Goal: Go to known website: Go to known website

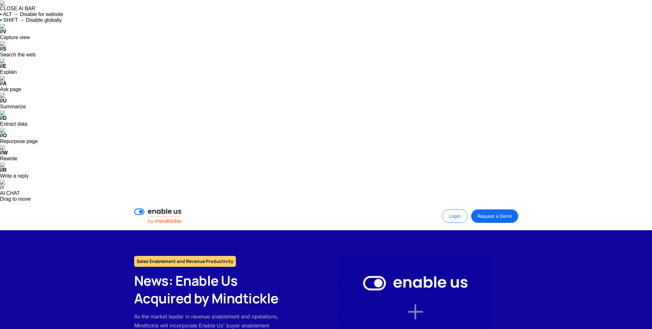
click at [207, 272] on h2 "News: Enable Us Acquired by Mindtickle" at bounding box center [210, 289] width 153 height 35
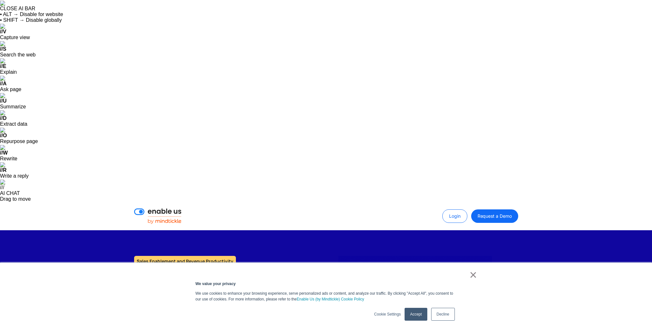
click at [216, 272] on h2 "News: Enable Us Acquired by Mindtickle" at bounding box center [210, 289] width 153 height 35
click at [175, 208] on img at bounding box center [157, 215] width 47 height 15
